Goal: Task Accomplishment & Management: Manage account settings

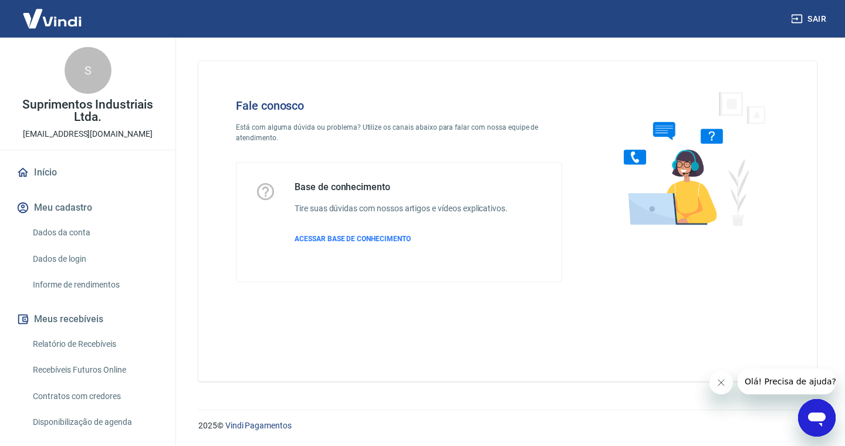
click at [42, 171] on link "Início" at bounding box center [87, 173] width 147 height 26
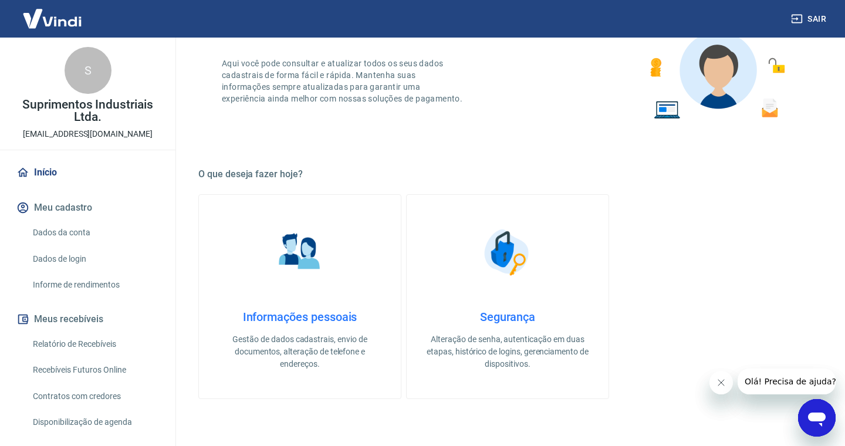
scroll to position [93, 0]
click at [68, 231] on link "Dados da conta" at bounding box center [94, 233] width 133 height 24
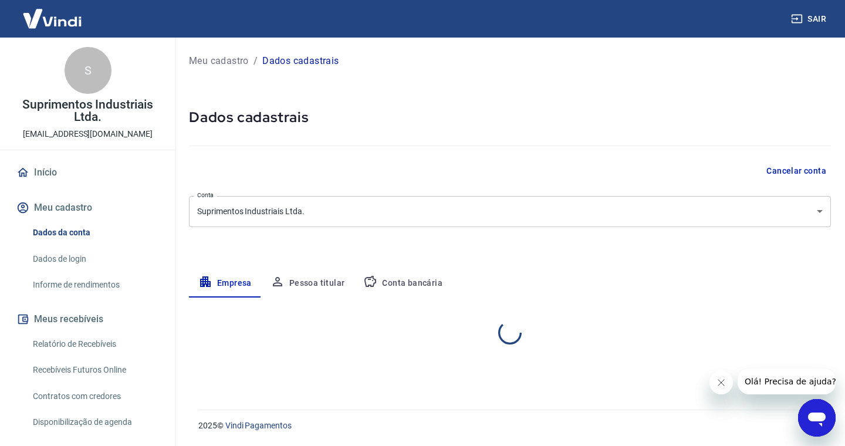
select select "MG"
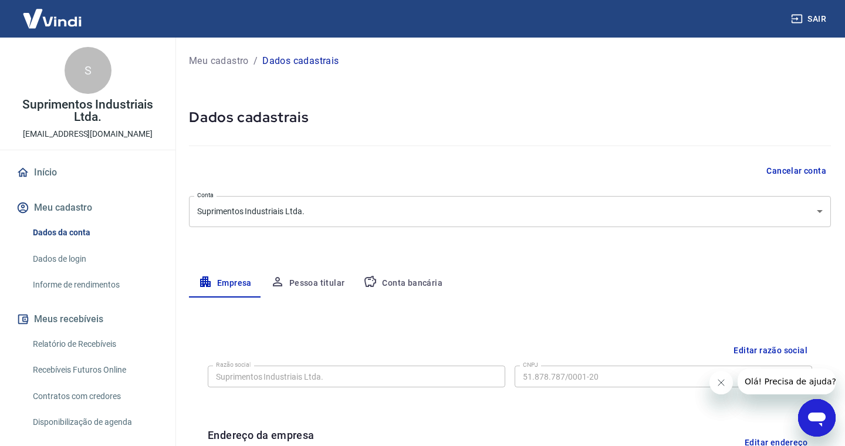
click at [316, 283] on button "Pessoa titular" at bounding box center [307, 283] width 93 height 28
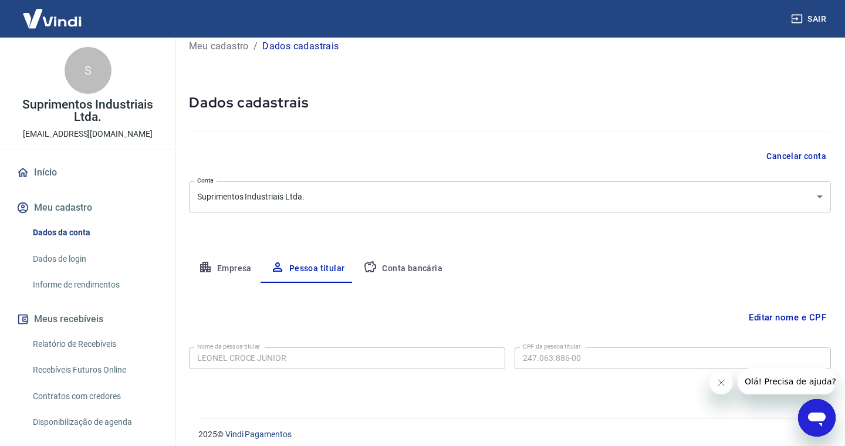
scroll to position [23, 0]
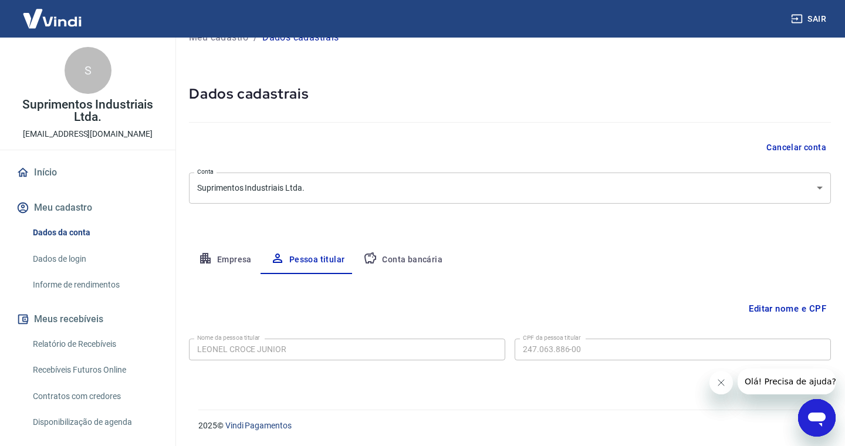
click at [73, 258] on link "Dados de login" at bounding box center [94, 259] width 133 height 24
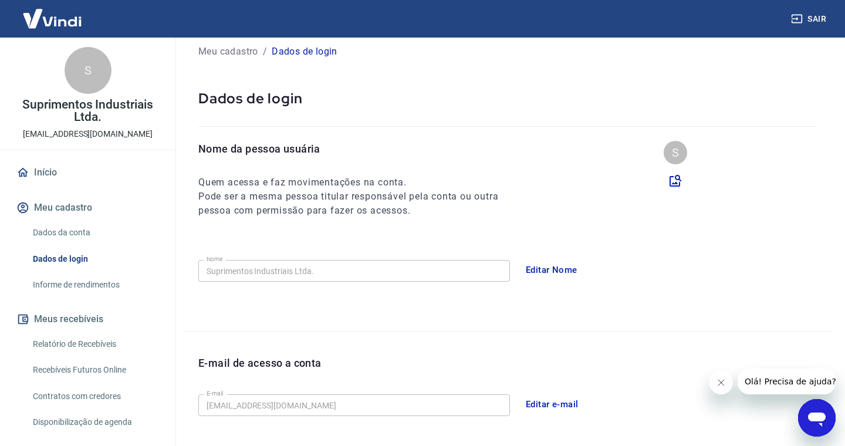
click at [68, 278] on link "Informe de rendimentos" at bounding box center [94, 285] width 133 height 24
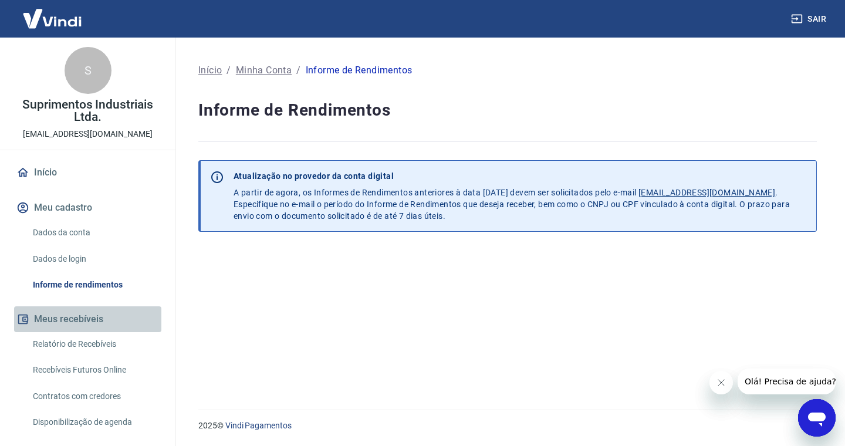
click at [66, 319] on button "Meus recebíveis" at bounding box center [87, 319] width 147 height 26
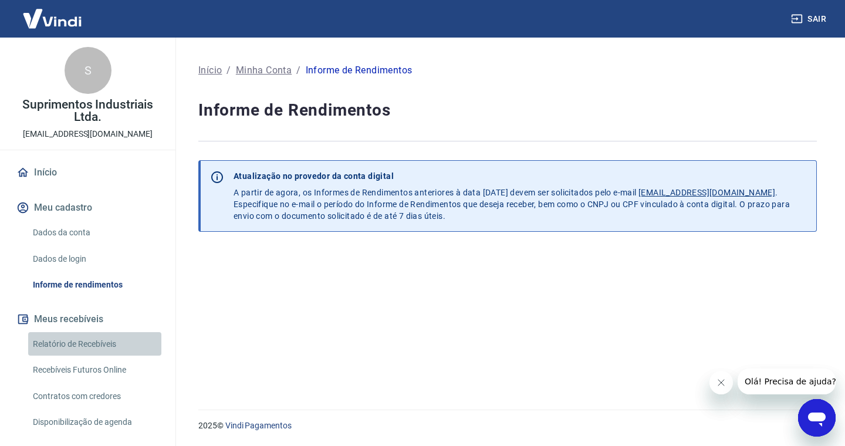
click at [59, 345] on link "Relatório de Recebíveis" at bounding box center [94, 344] width 133 height 24
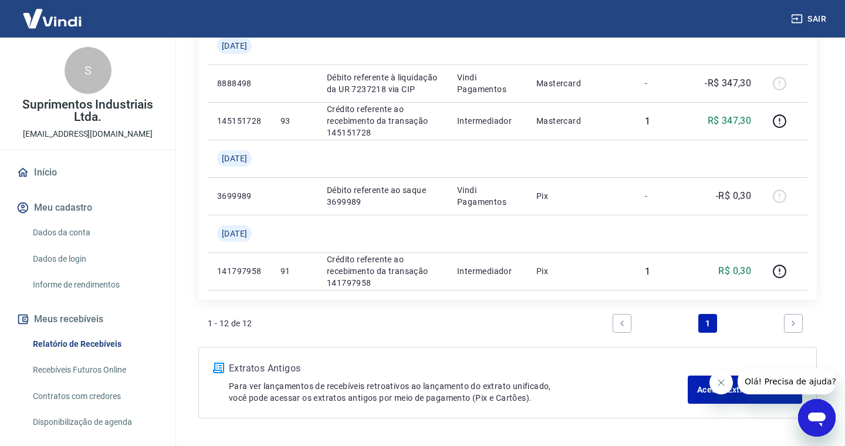
scroll to position [758, 0]
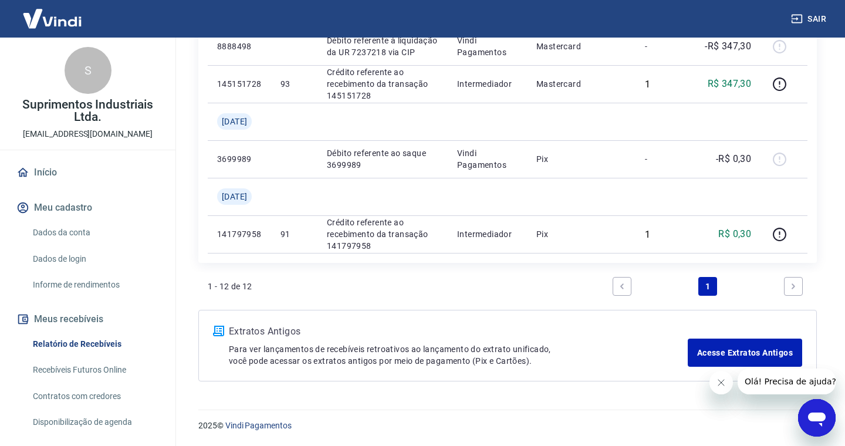
click at [79, 370] on link "Recebíveis Futuros Online" at bounding box center [94, 370] width 133 height 24
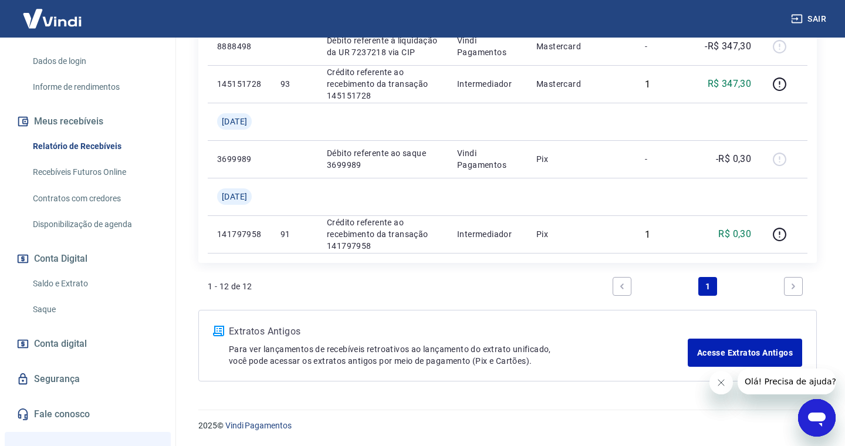
scroll to position [204, 0]
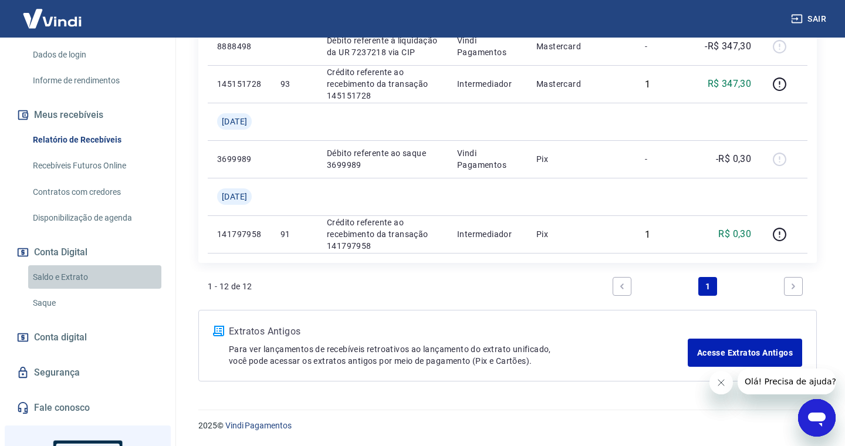
click at [101, 282] on link "Saldo e Extrato" at bounding box center [94, 277] width 133 height 24
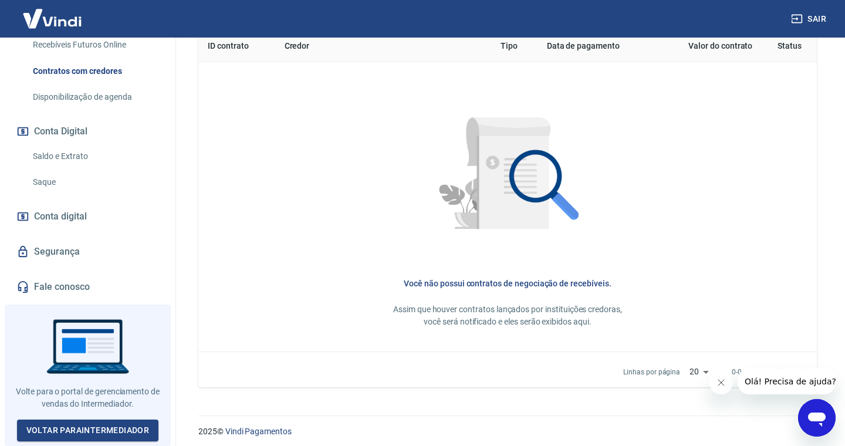
scroll to position [507, 0]
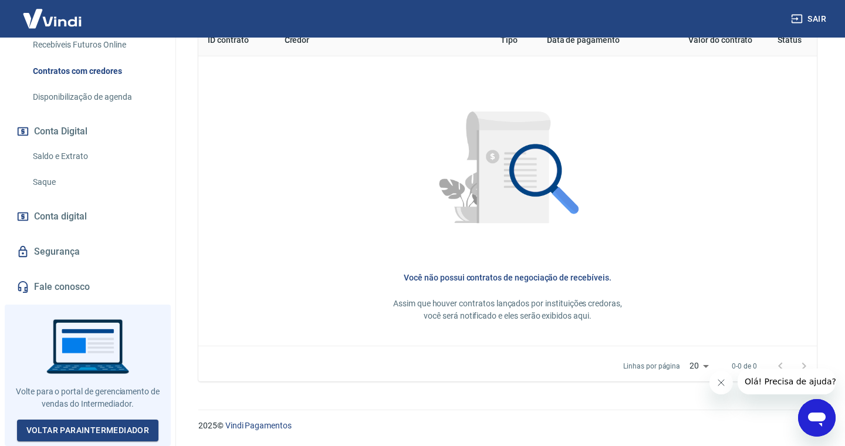
click at [817, 21] on button "Sair" at bounding box center [810, 19] width 42 height 22
